Goal: Task Accomplishment & Management: Manage account settings

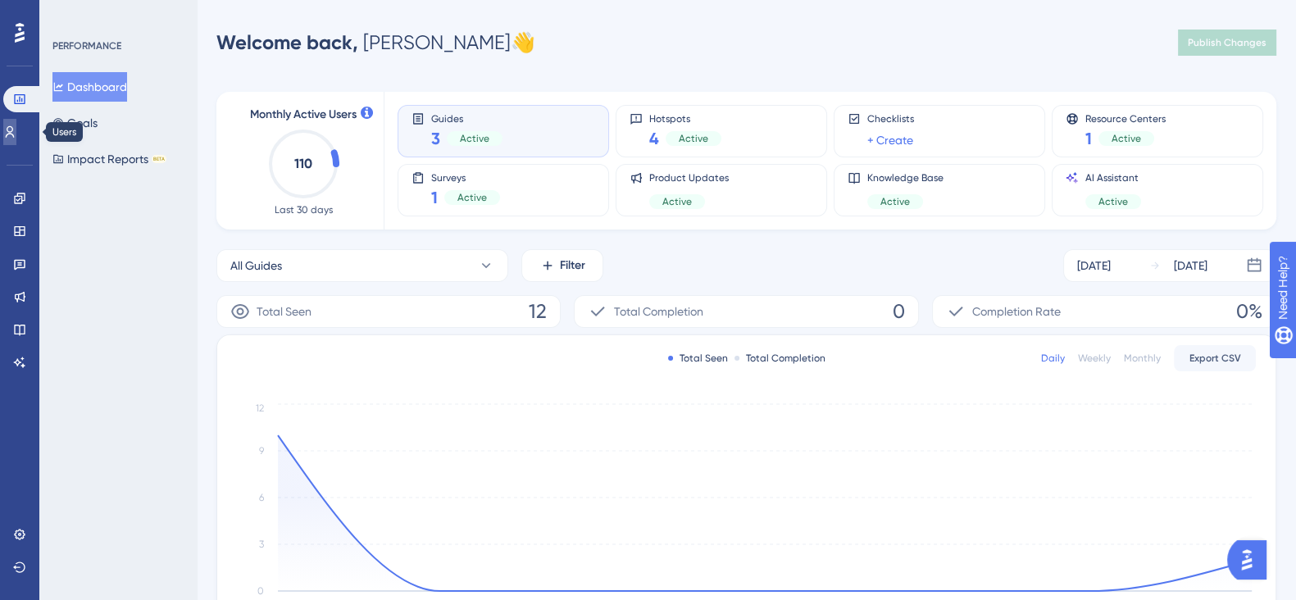
click at [12, 135] on icon at bounding box center [9, 131] width 13 height 13
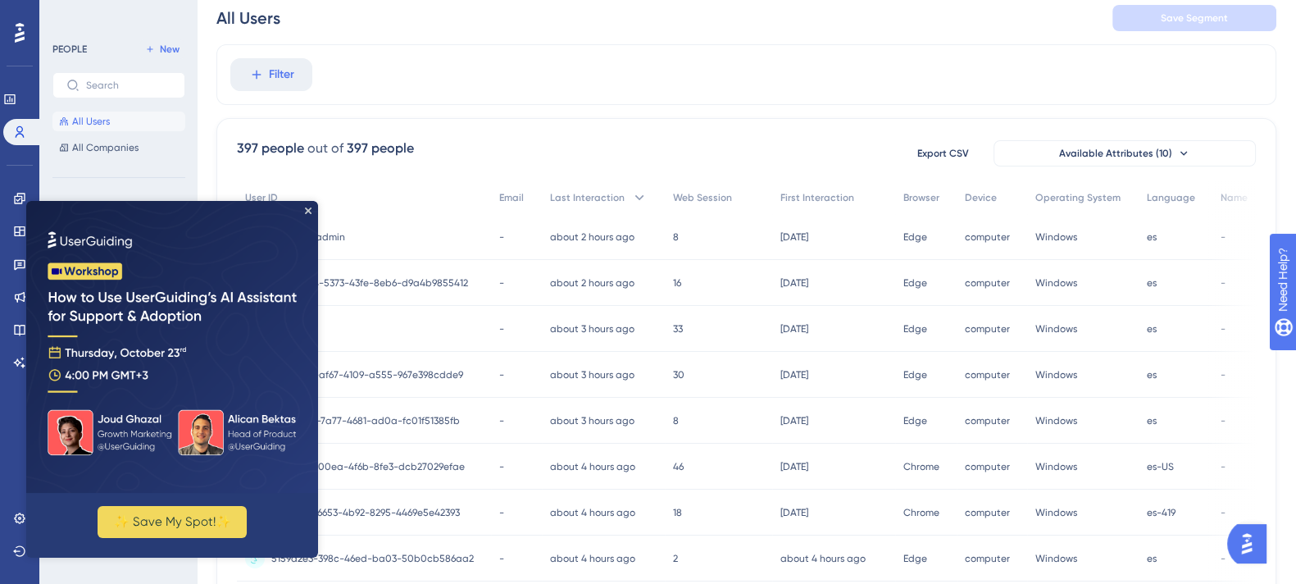
scroll to position [102, 0]
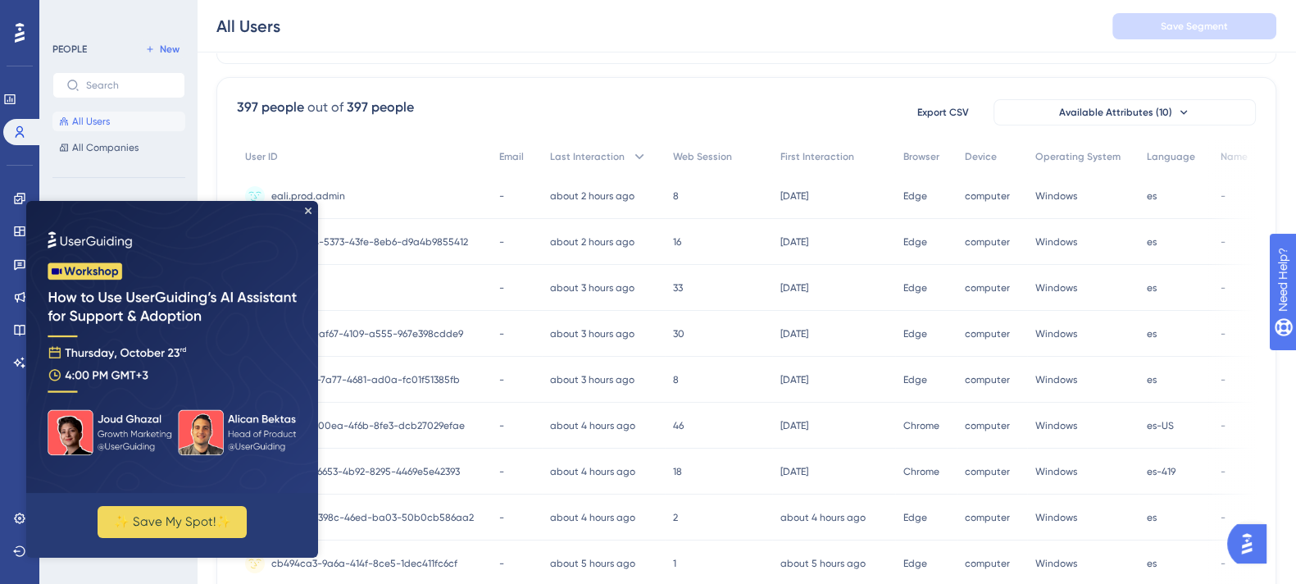
click at [312, 212] on img at bounding box center [172, 347] width 292 height 292
click at [307, 211] on icon "Close Preview" at bounding box center [308, 210] width 7 height 7
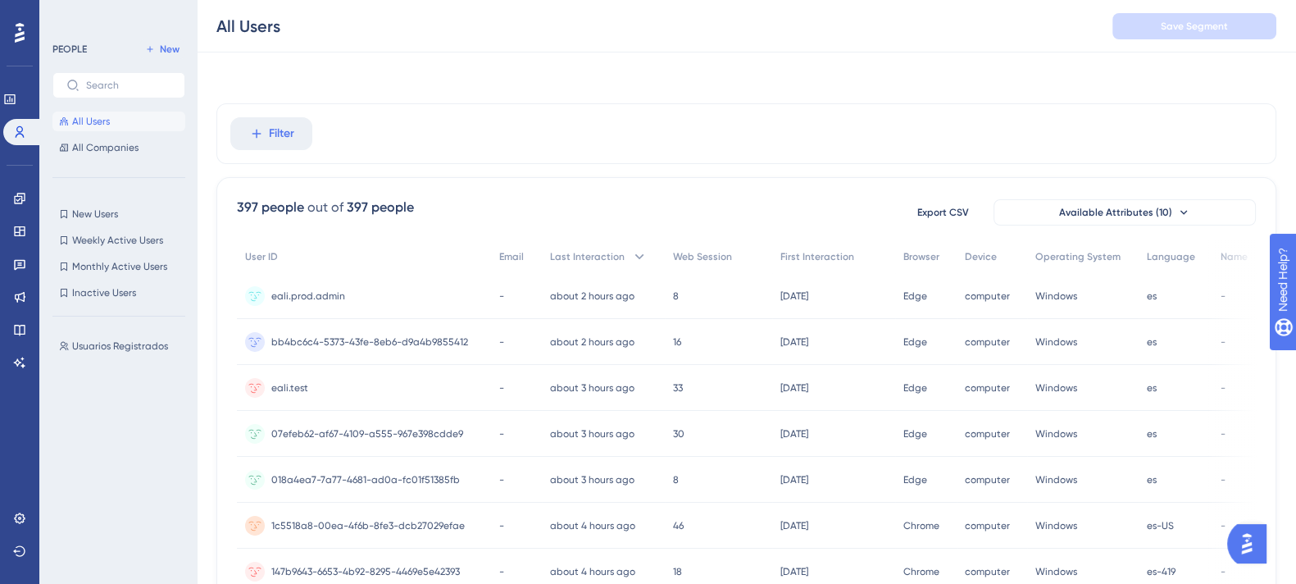
scroll to position [0, 0]
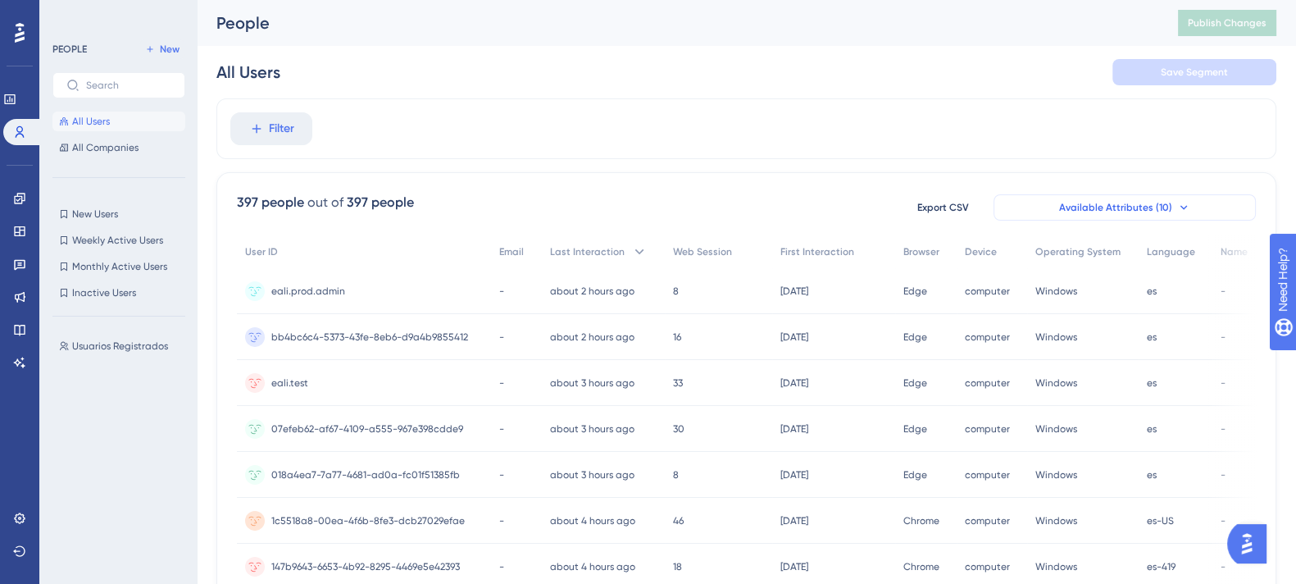
click at [1117, 209] on span "Available Attributes (10)" at bounding box center [1115, 207] width 113 height 13
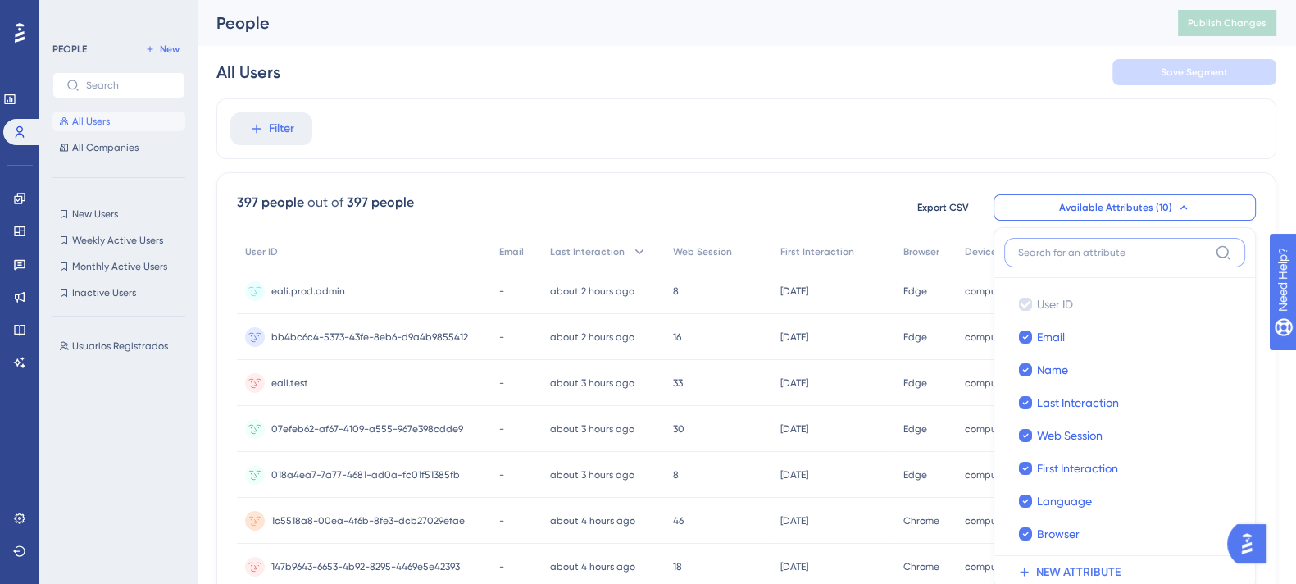
scroll to position [107, 0]
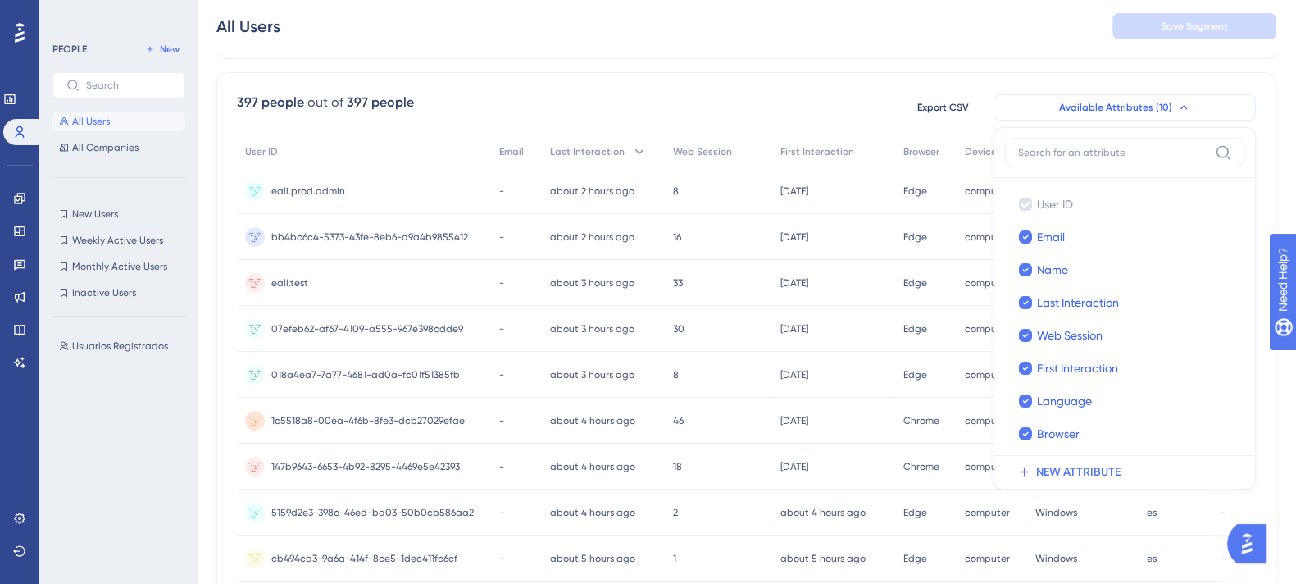
click at [1057, 104] on button "Available Attributes (10)" at bounding box center [1125, 107] width 262 height 26
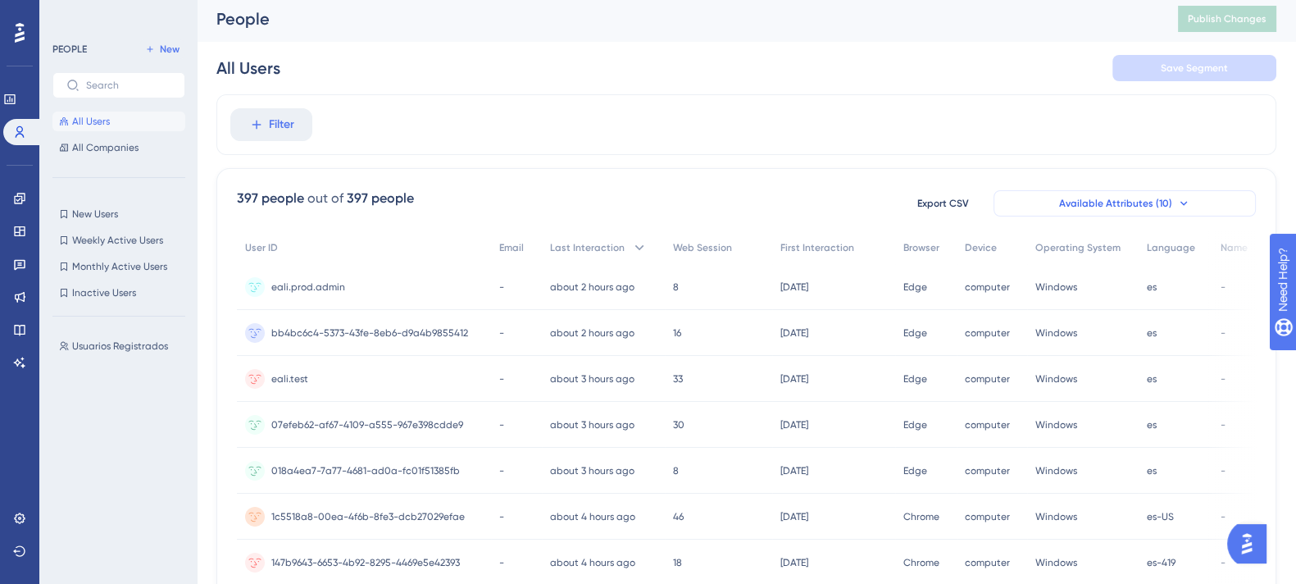
click at [1112, 190] on button "Available Attributes (10)" at bounding box center [1125, 203] width 262 height 26
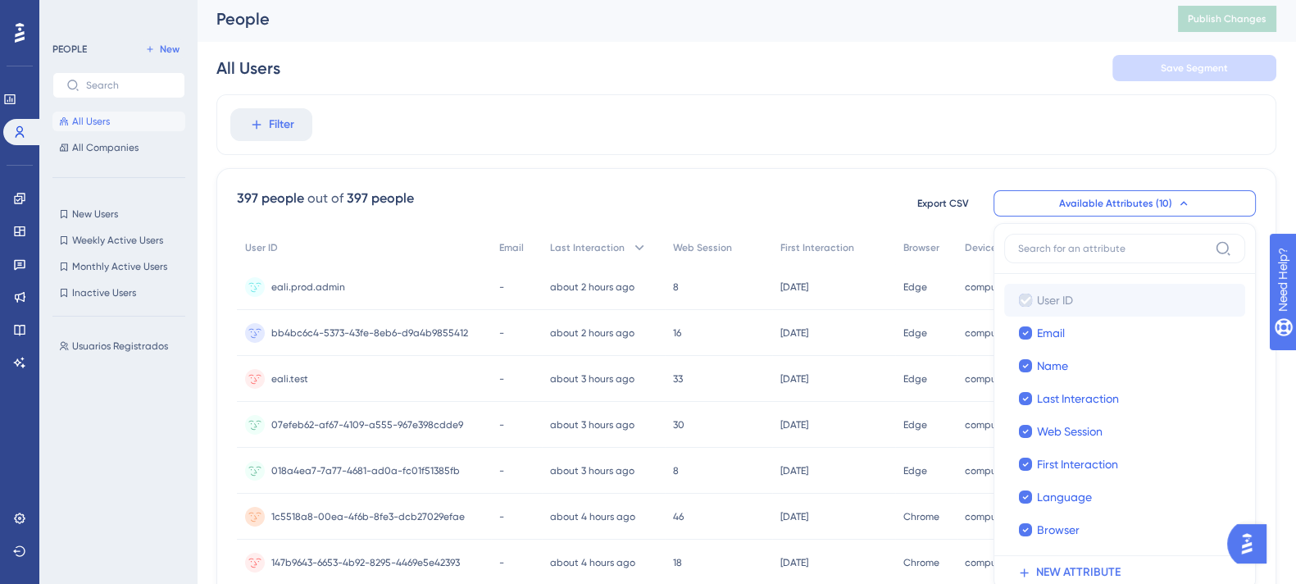
scroll to position [116, 0]
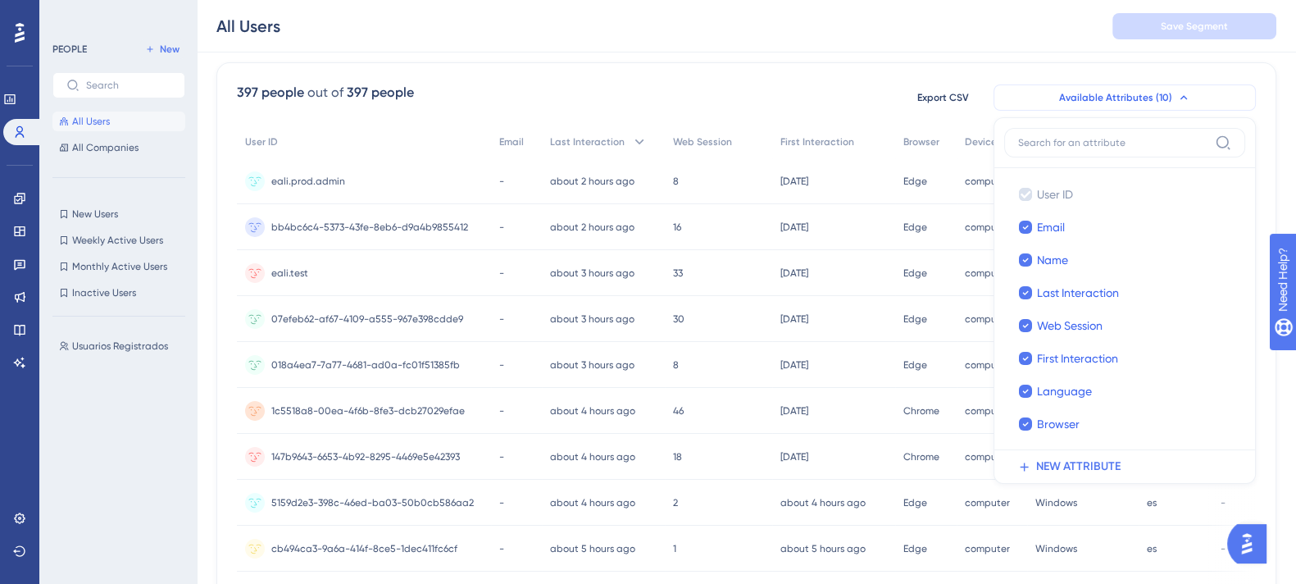
click at [1059, 94] on button "Available Attributes (10)" at bounding box center [1125, 97] width 262 height 26
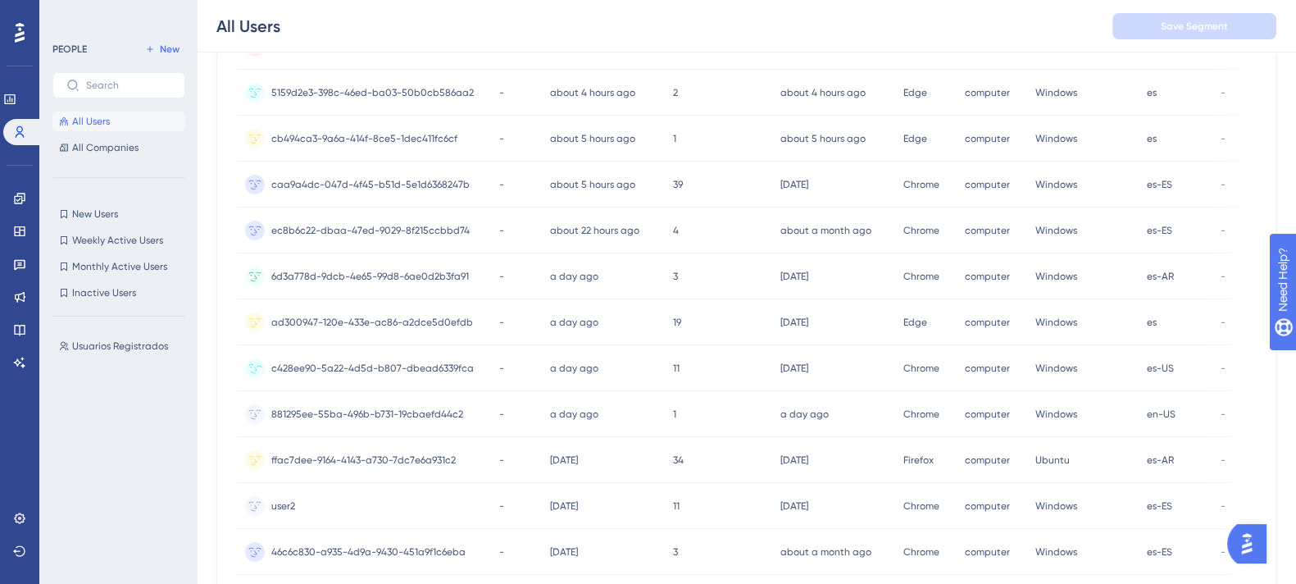
scroll to position [738, 0]
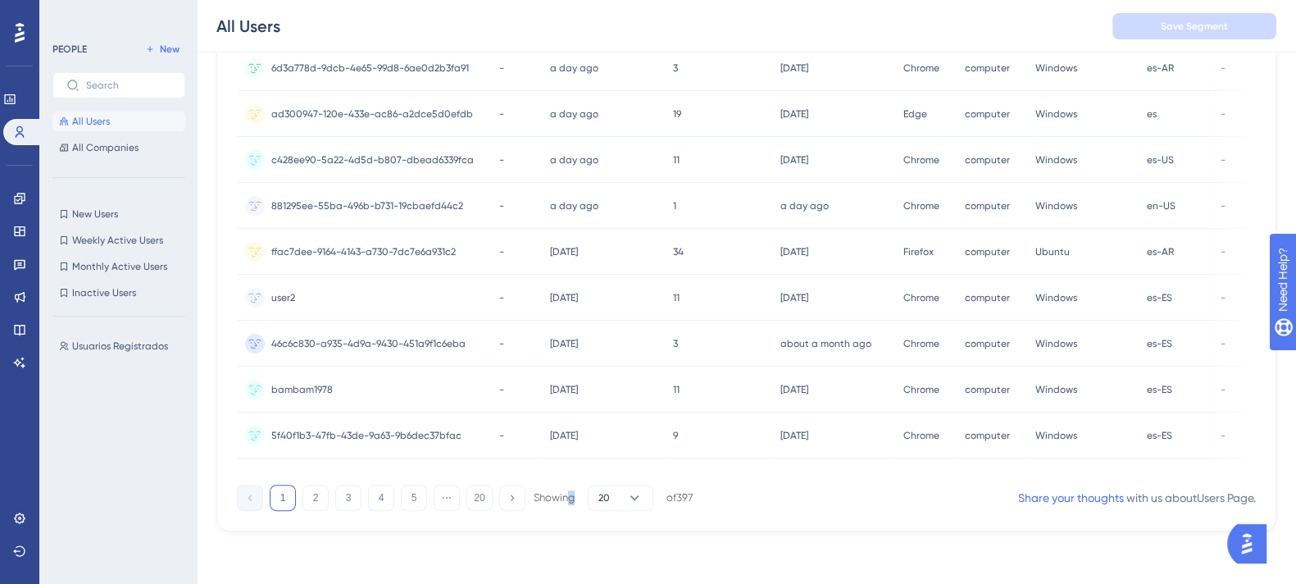
click at [572, 481] on div "1 2 3 4 5 ⋯ 20 Showing 20 of 397 Share your thoughts with us about Users Page ." at bounding box center [746, 494] width 1019 height 33
drag, startPoint x: 607, startPoint y: 473, endPoint x: 856, endPoint y: 465, distance: 248.5
drag, startPoint x: 892, startPoint y: 475, endPoint x: 1026, endPoint y: 479, distance: 133.7
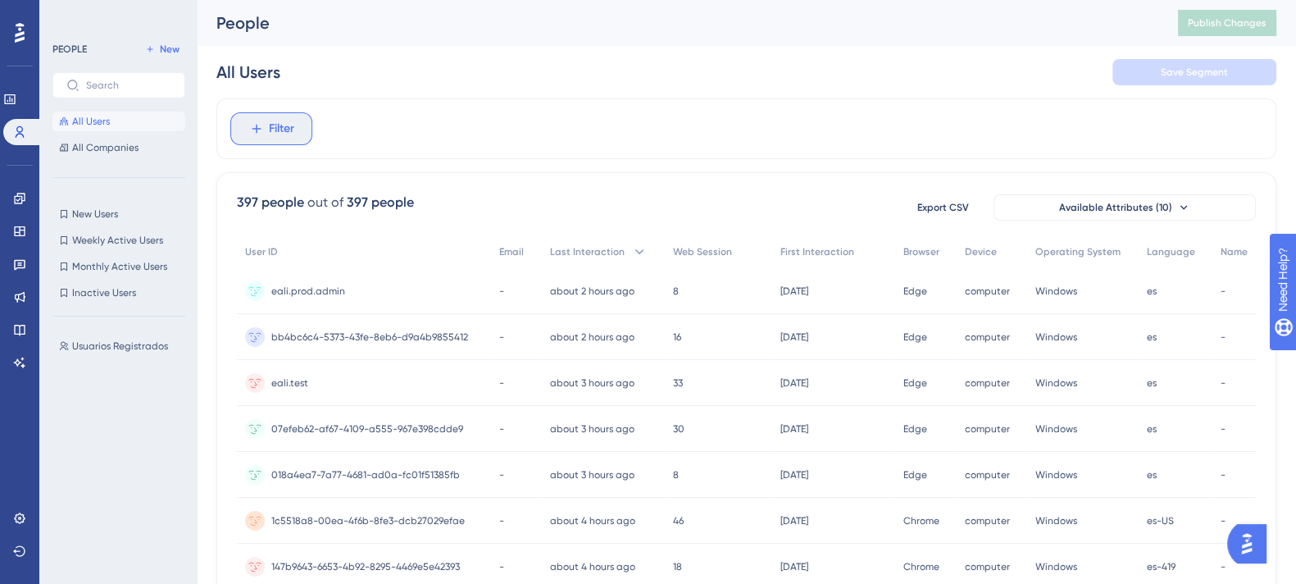
click at [275, 133] on span "Filter" at bounding box center [281, 129] width 25 height 20
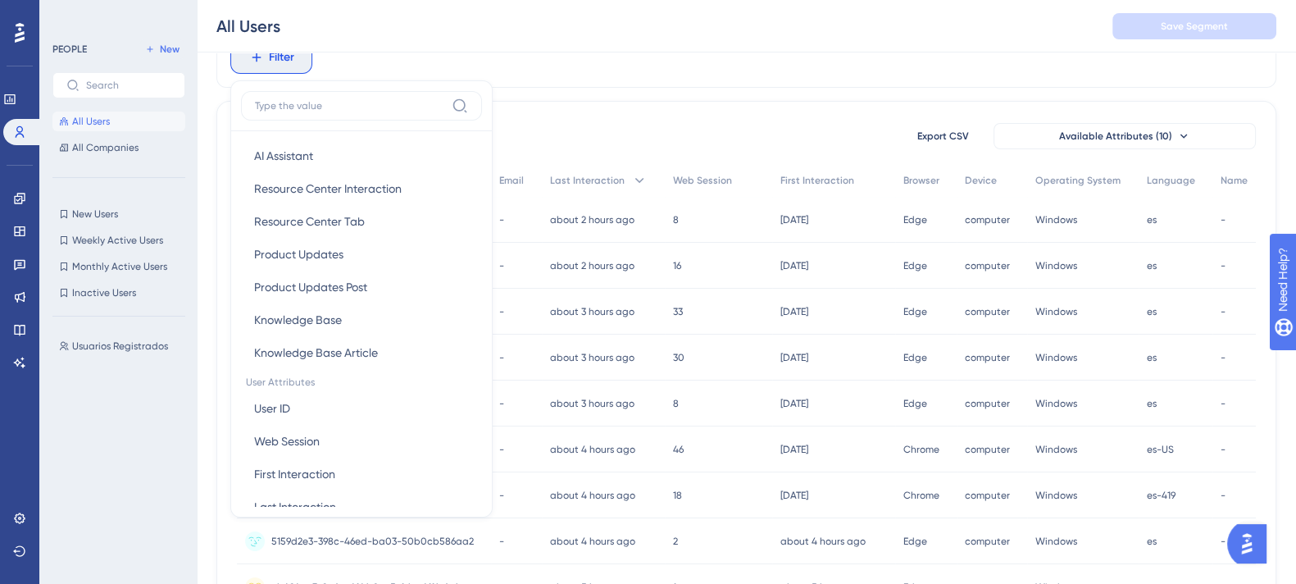
scroll to position [512, 0]
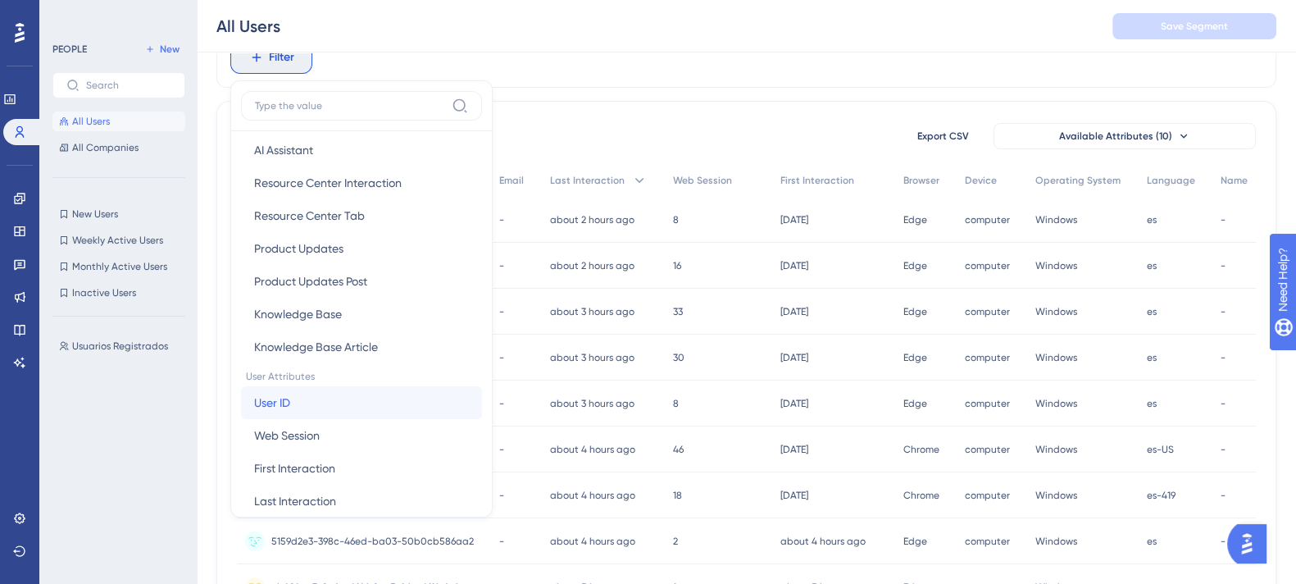
click at [283, 394] on span "User ID" at bounding box center [272, 403] width 36 height 20
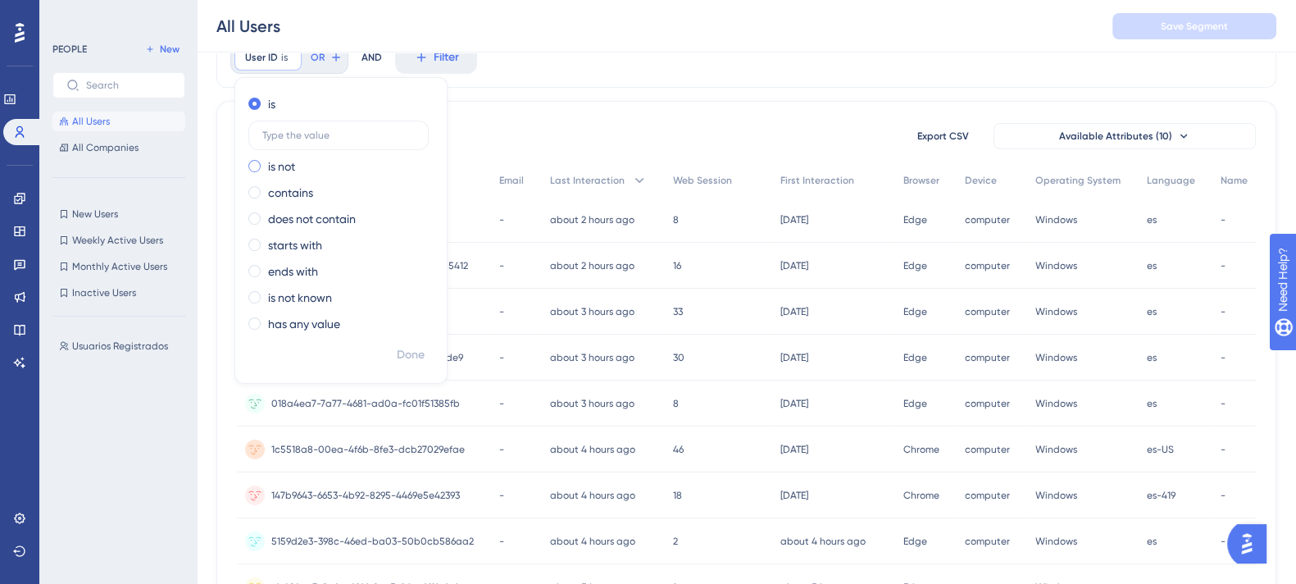
click at [291, 171] on label "is not" at bounding box center [281, 167] width 27 height 20
type input "-"
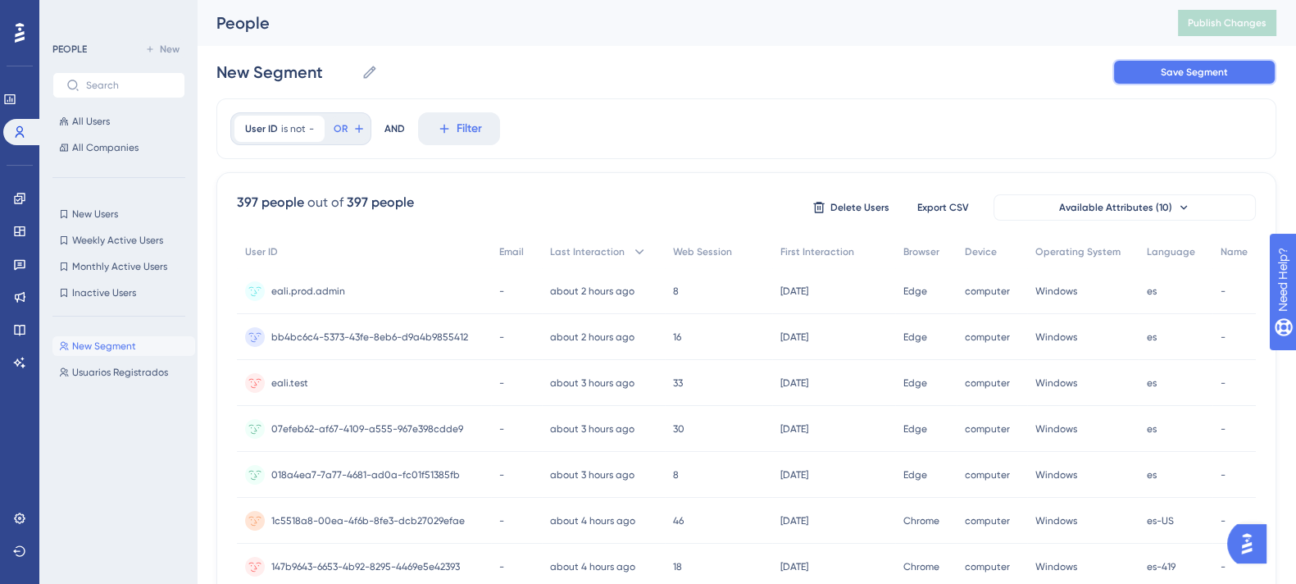
click at [1133, 76] on button "Save Segment" at bounding box center [1195, 72] width 164 height 26
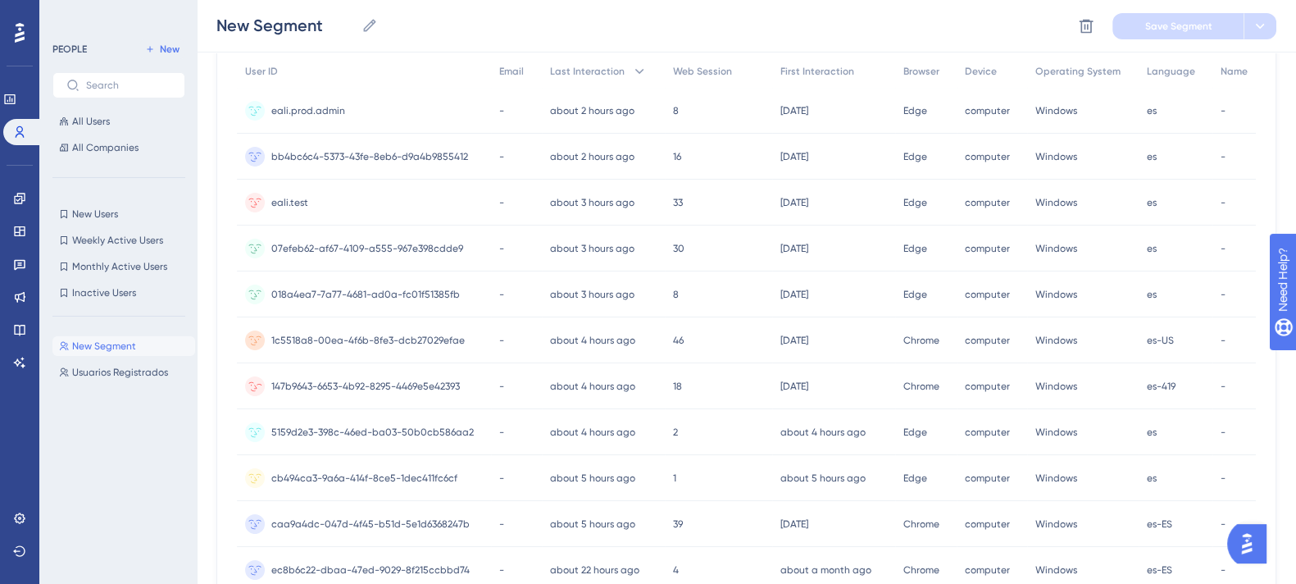
scroll to position [0, 0]
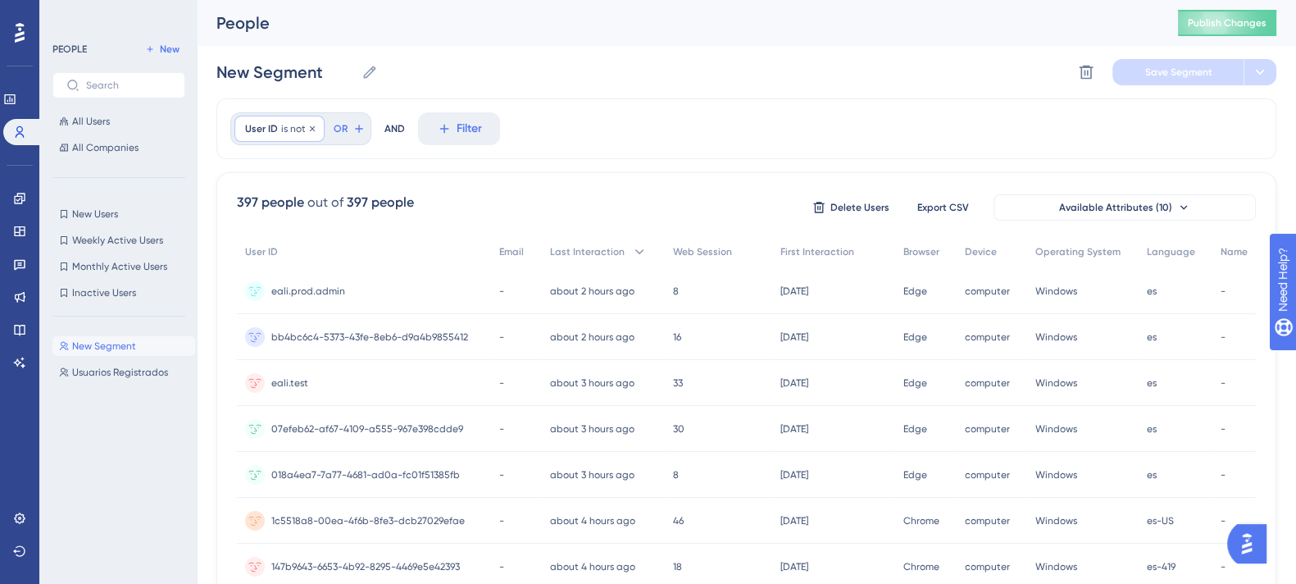
click at [275, 130] on span "User ID" at bounding box center [261, 128] width 33 height 13
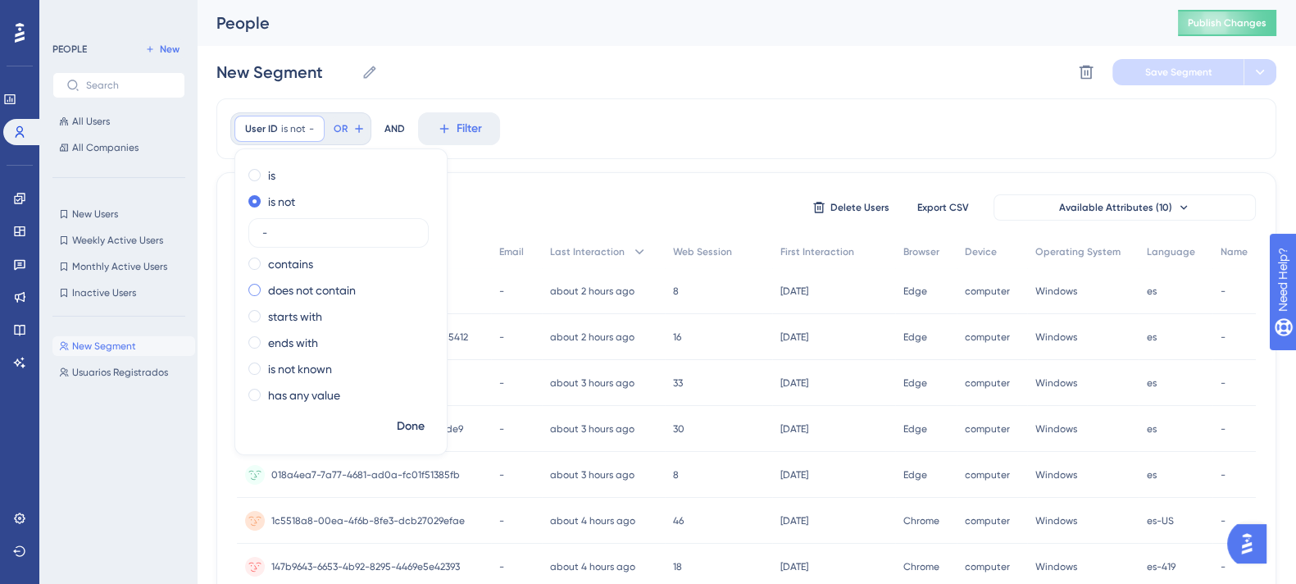
click at [293, 289] on label "does not contain" at bounding box center [312, 290] width 88 height 20
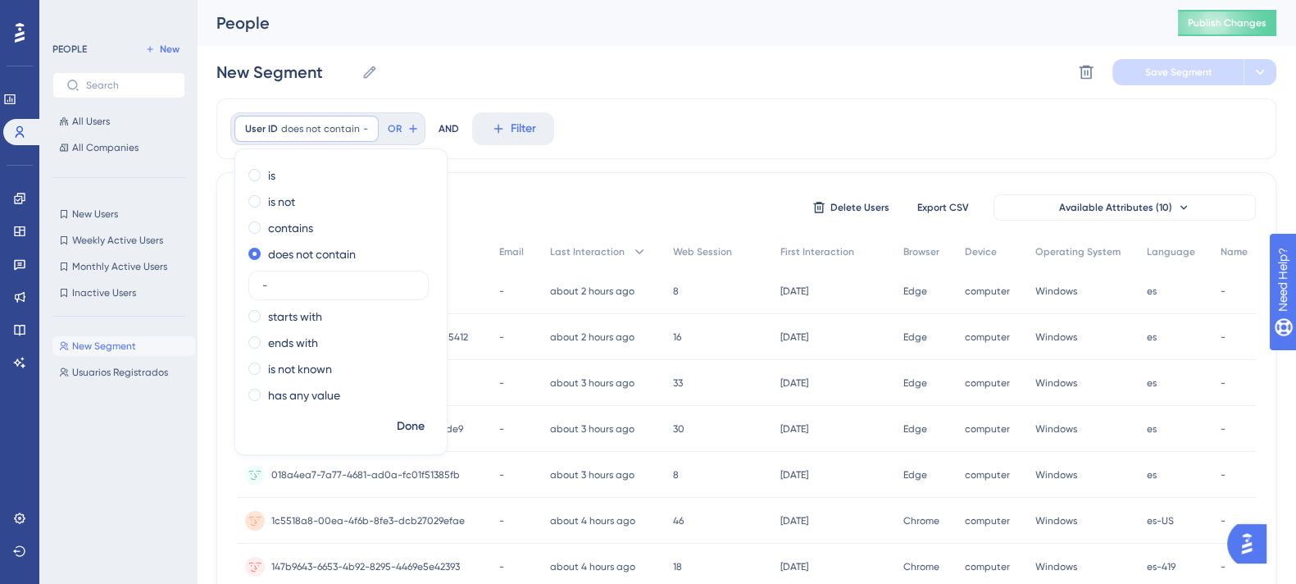
click at [689, 114] on div "User ID does not contain - - Remove is is not contains does not contain - start…" at bounding box center [746, 128] width 1060 height 61
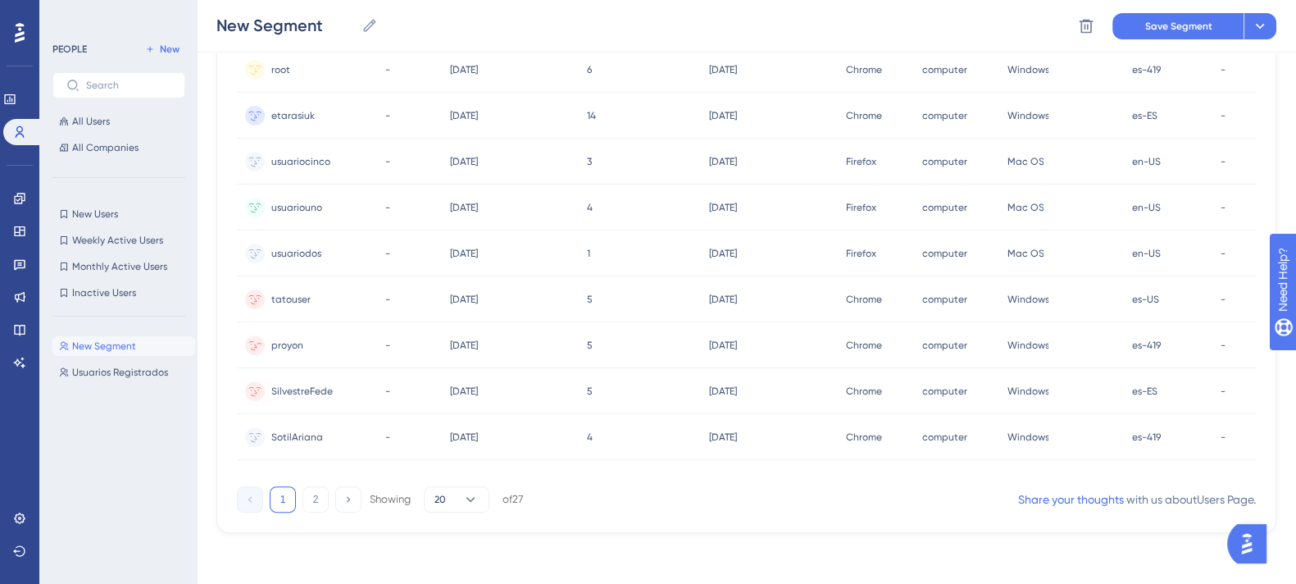
scroll to position [118, 0]
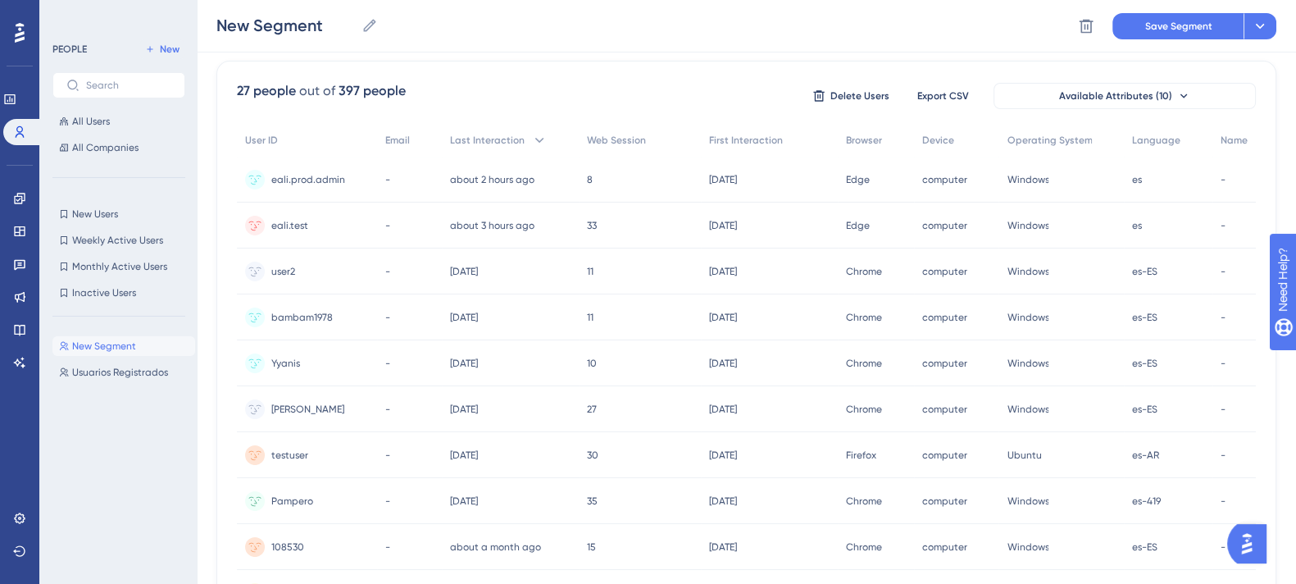
click at [580, 98] on div "27 people out of 397 people Delete Users Export CSV Available Attributes (10)" at bounding box center [746, 96] width 1019 height 30
click at [619, 137] on span "Web Session" at bounding box center [616, 140] width 59 height 13
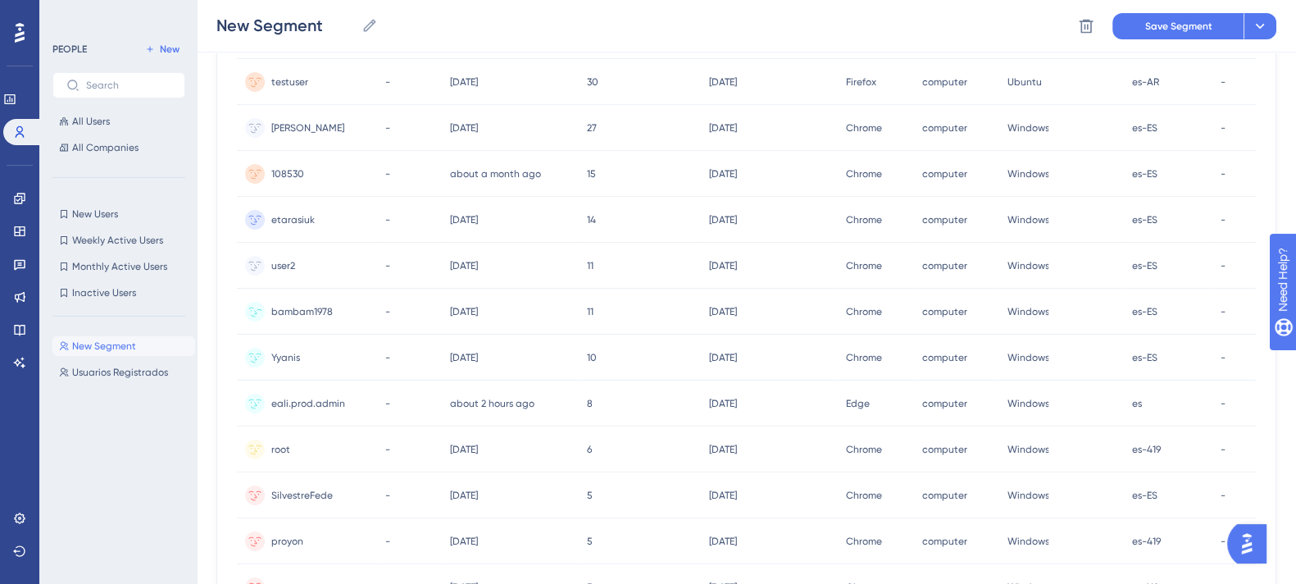
scroll to position [0, 0]
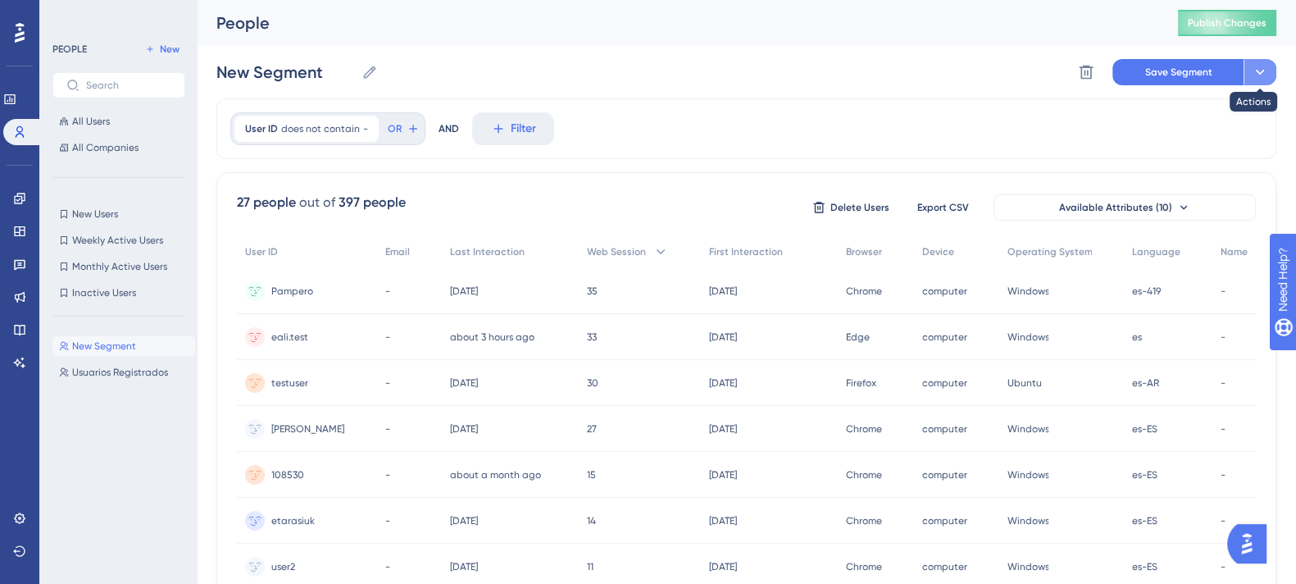
click at [1263, 71] on icon at bounding box center [1259, 72] width 9 height 5
click at [1194, 114] on span "Save as a New Segment" at bounding box center [1183, 119] width 126 height 20
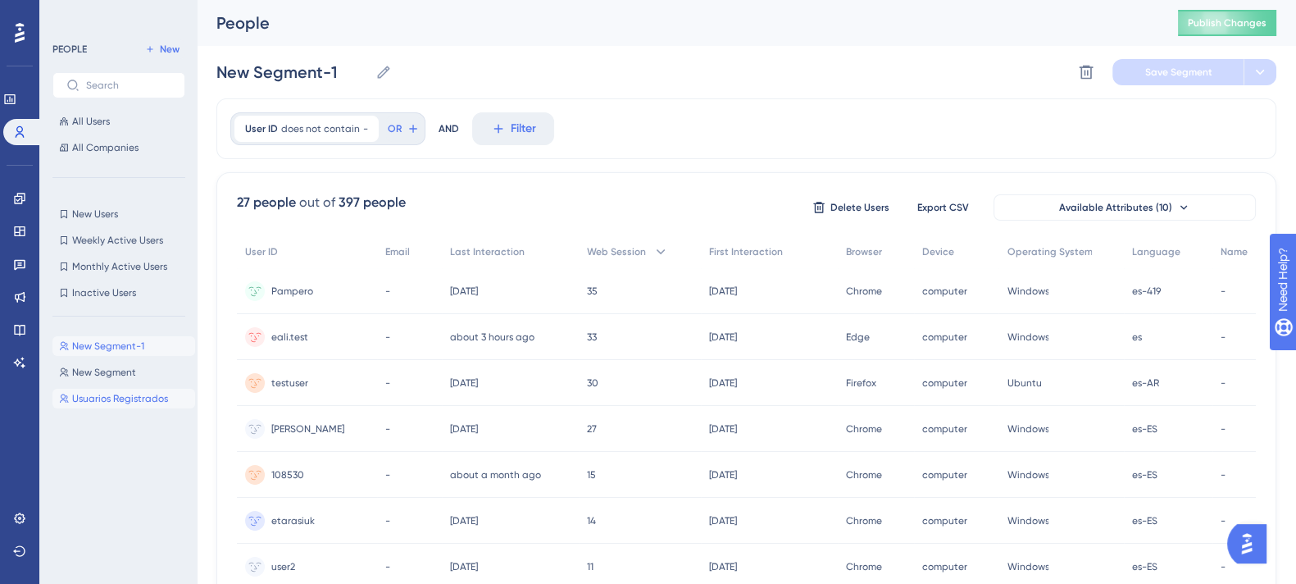
click at [110, 397] on span "Usuarios Registrados" at bounding box center [120, 398] width 96 height 13
click at [130, 375] on span "New Segment" at bounding box center [104, 372] width 64 height 13
click at [132, 397] on span "Usuarios Registrados" at bounding box center [120, 398] width 96 height 13
click at [131, 345] on span "New Segment-1" at bounding box center [108, 345] width 72 height 13
type input "New Segment-1"
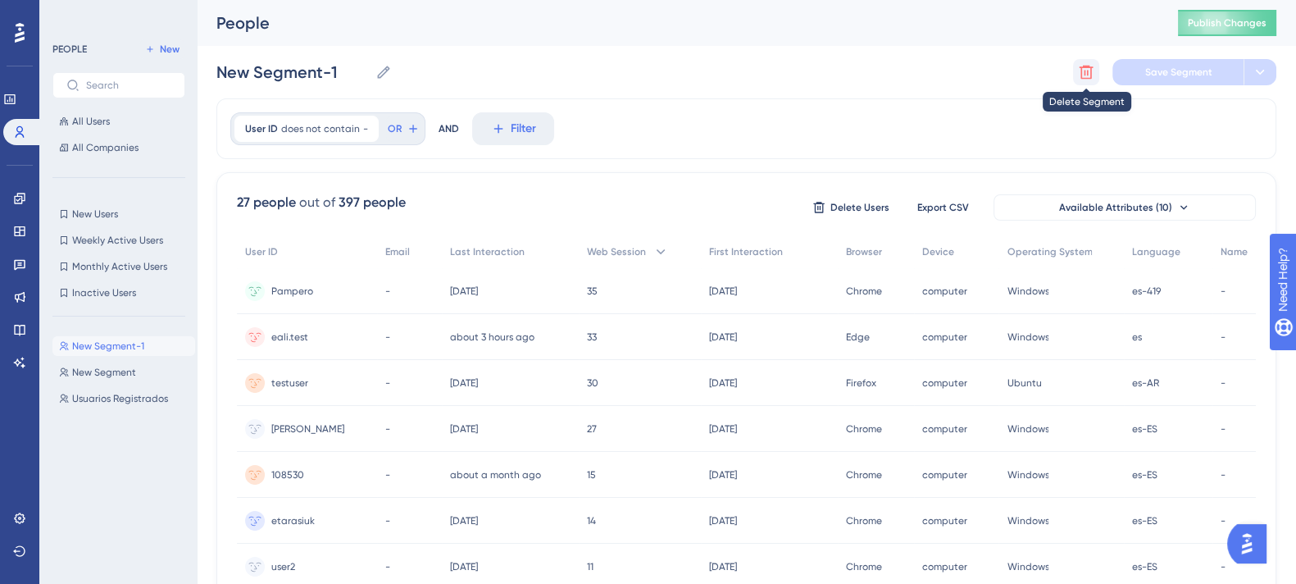
click at [1078, 67] on icon at bounding box center [1086, 72] width 16 height 16
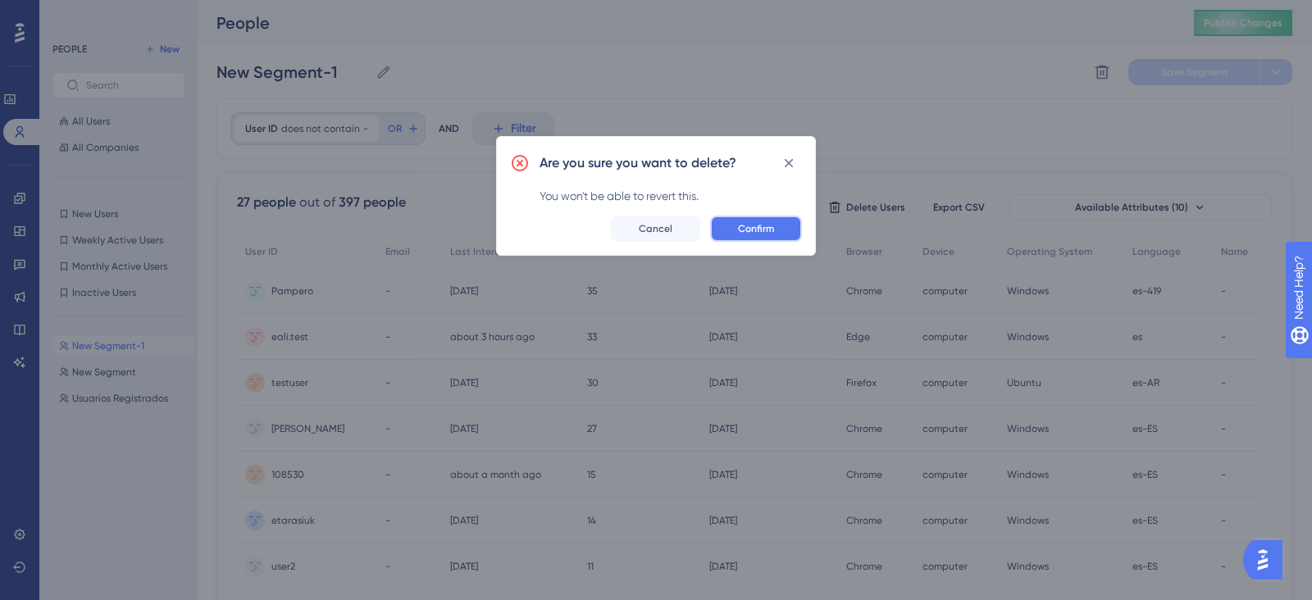
click at [734, 225] on button "Confirm" at bounding box center [756, 229] width 92 height 26
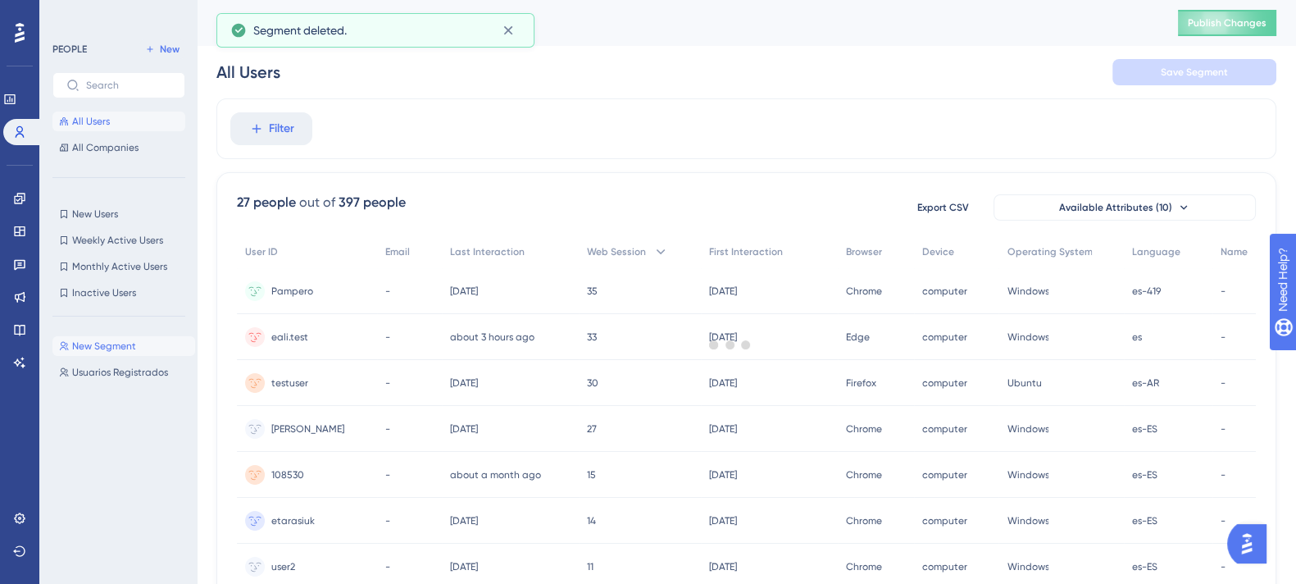
click at [111, 343] on span "New Segment" at bounding box center [104, 345] width 64 height 13
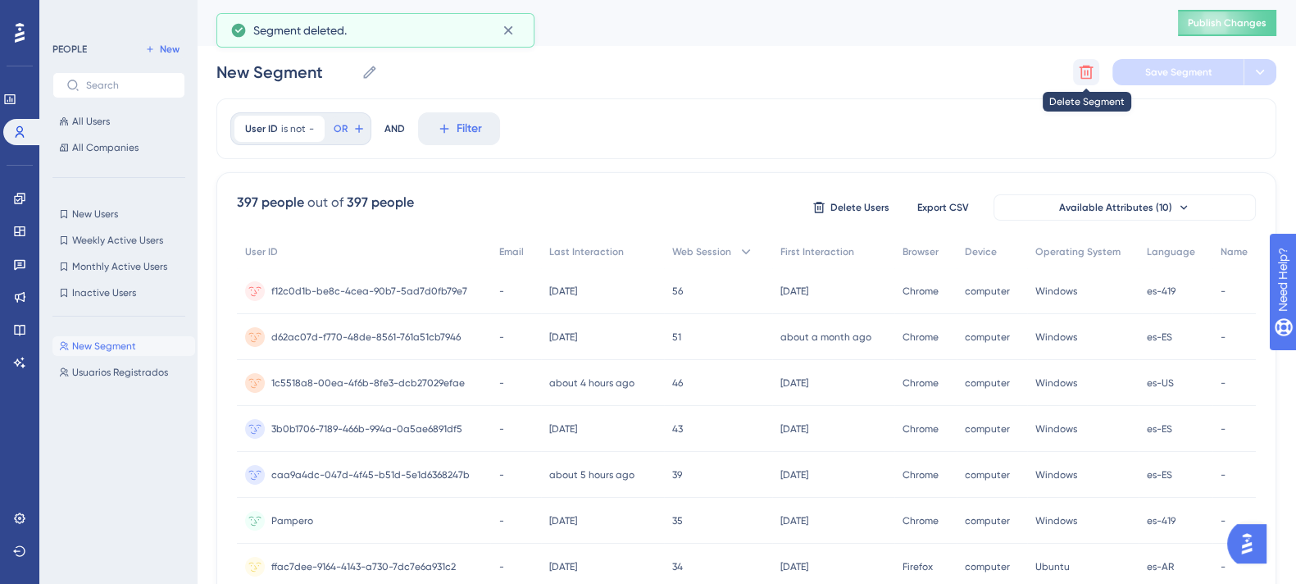
click at [1083, 67] on icon at bounding box center [1087, 73] width 14 height 14
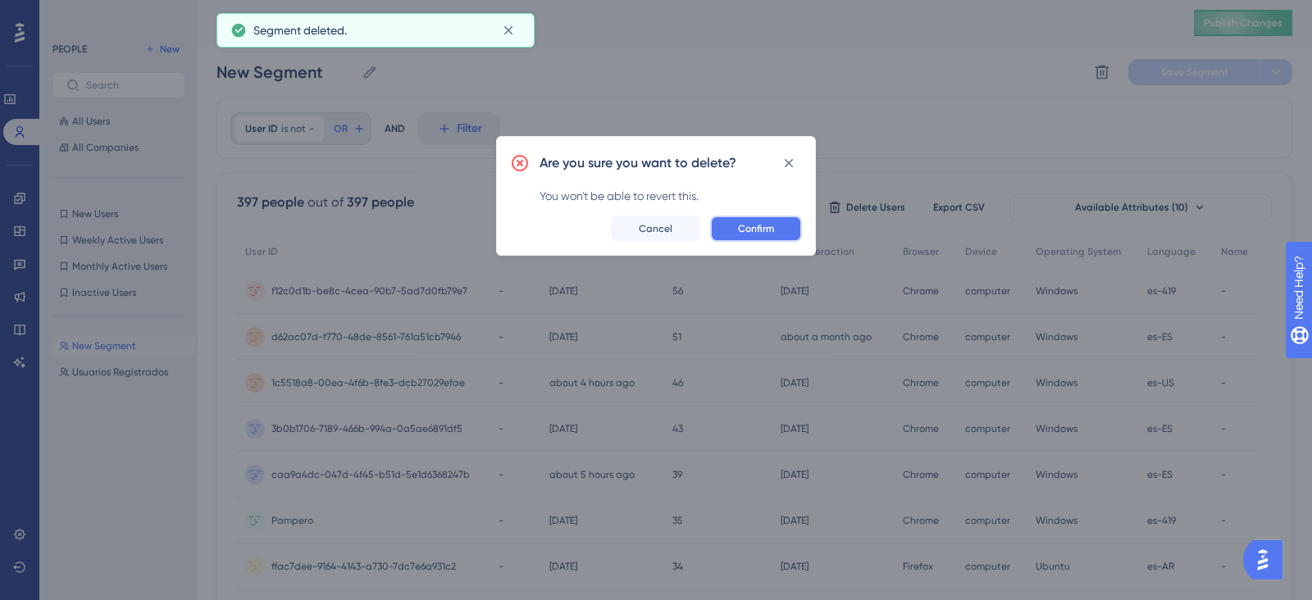
click at [749, 217] on button "Confirm" at bounding box center [756, 229] width 92 height 26
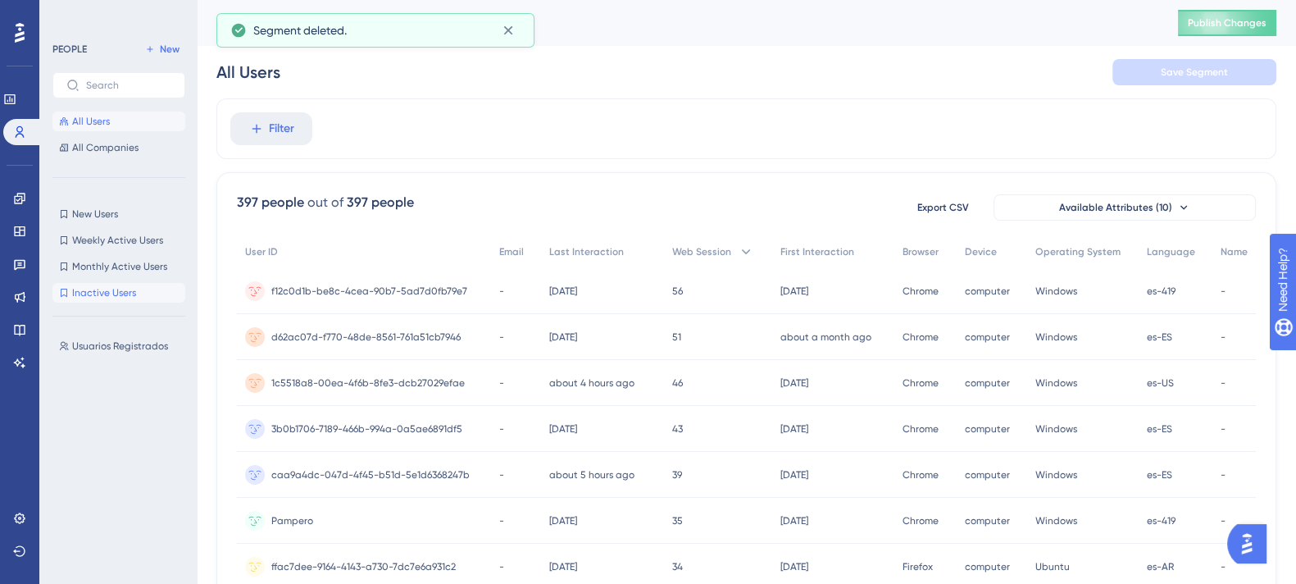
click at [138, 289] on button "Inactive Users Inactive Users" at bounding box center [118, 293] width 133 height 20
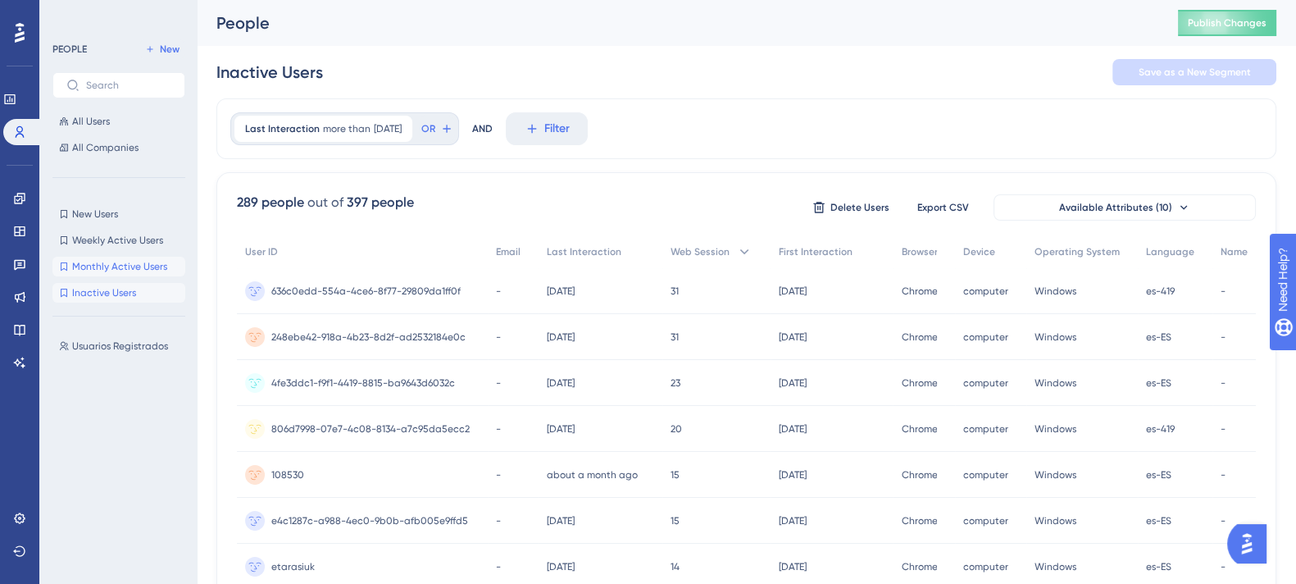
click at [164, 270] on span "Monthly Active Users" at bounding box center [119, 266] width 95 height 13
